Goal: Information Seeking & Learning: Check status

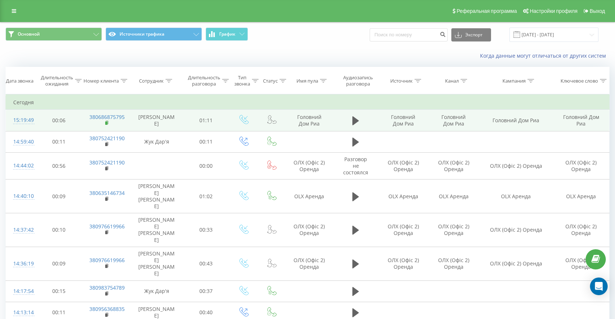
click at [105, 124] on icon at bounding box center [107, 123] width 4 height 5
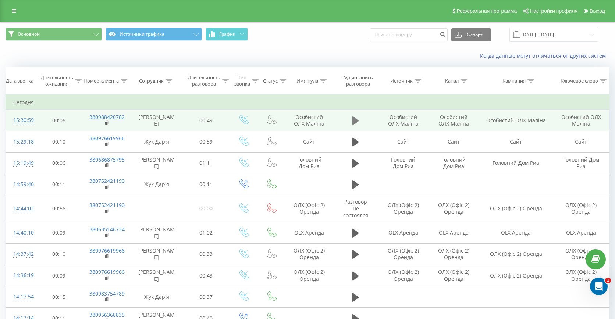
click at [354, 122] on icon at bounding box center [355, 121] width 7 height 9
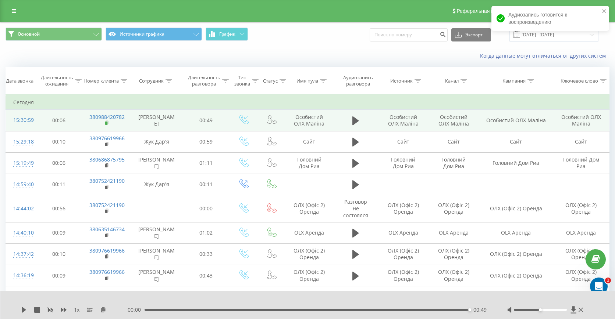
click at [106, 125] on rect at bounding box center [106, 123] width 2 height 3
